Goal: Navigation & Orientation: Find specific page/section

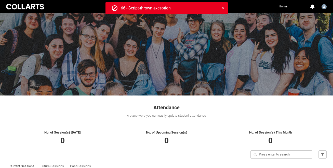
click at [223, 5] on div "Close" at bounding box center [223, 7] width 4 height 5
click at [221, 8] on button "Close" at bounding box center [223, 8] width 4 height 4
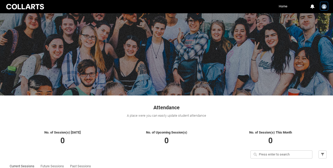
click at [324, 8] on img "User Profile Kate.Spencer" at bounding box center [324, 6] width 5 height 5
click at [34, 7] on div at bounding box center [25, 6] width 40 height 7
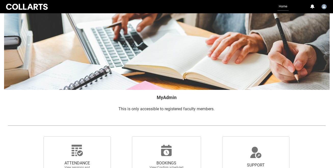
click at [284, 6] on link "Home" at bounding box center [283, 7] width 11 height 8
click at [323, 6] on img "User Profile Kate.Spencer" at bounding box center [324, 6] width 5 height 5
click at [309, 18] on span "Profile" at bounding box center [311, 19] width 9 height 5
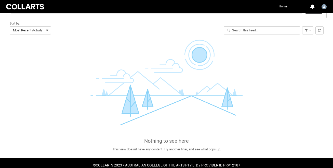
scroll to position [222, 0]
